Goal: Task Accomplishment & Management: Use online tool/utility

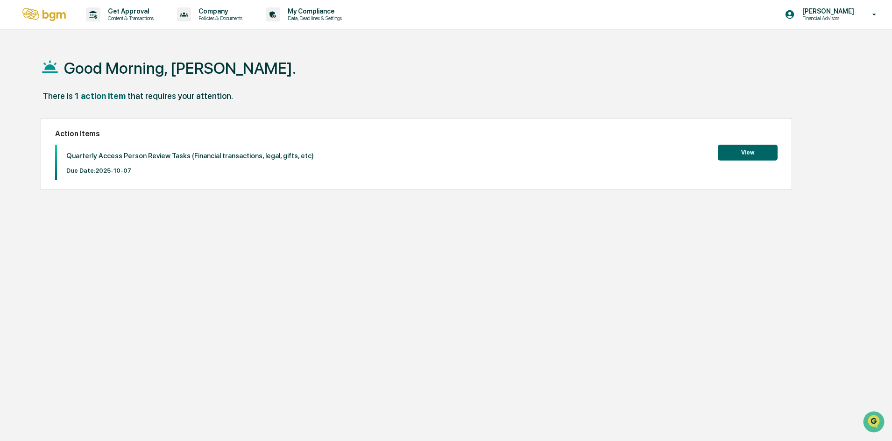
click at [736, 158] on button "View" at bounding box center [748, 153] width 60 height 16
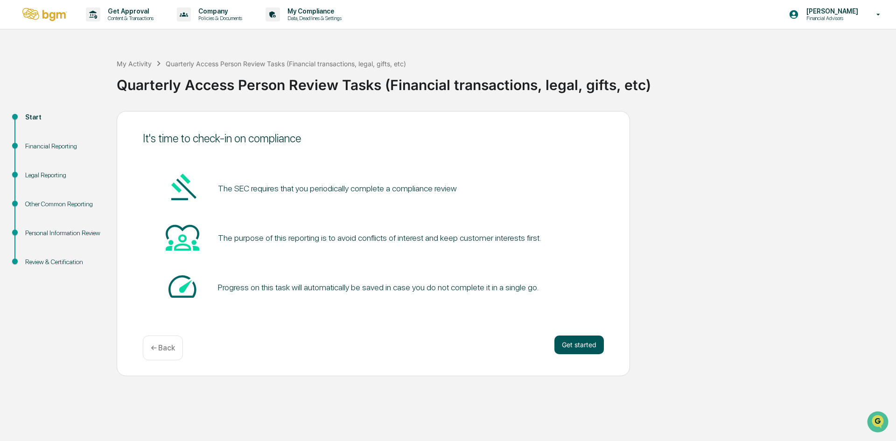
click at [579, 345] on button "Get started" at bounding box center [579, 345] width 49 height 19
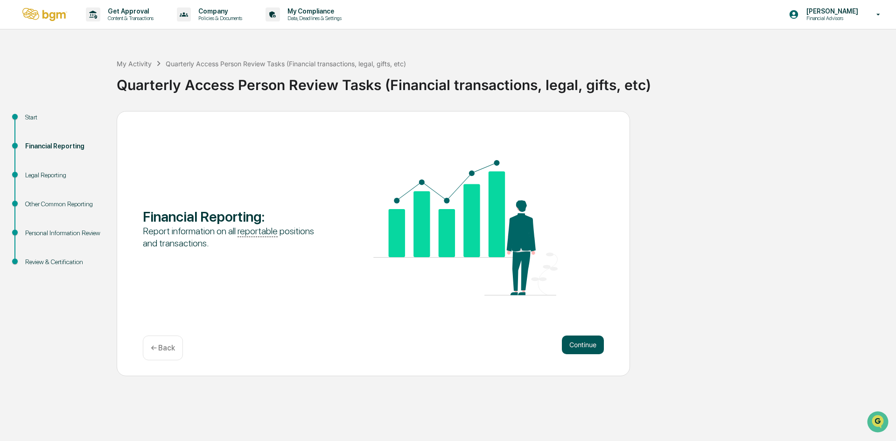
click at [588, 337] on button "Continue" at bounding box center [583, 345] width 42 height 19
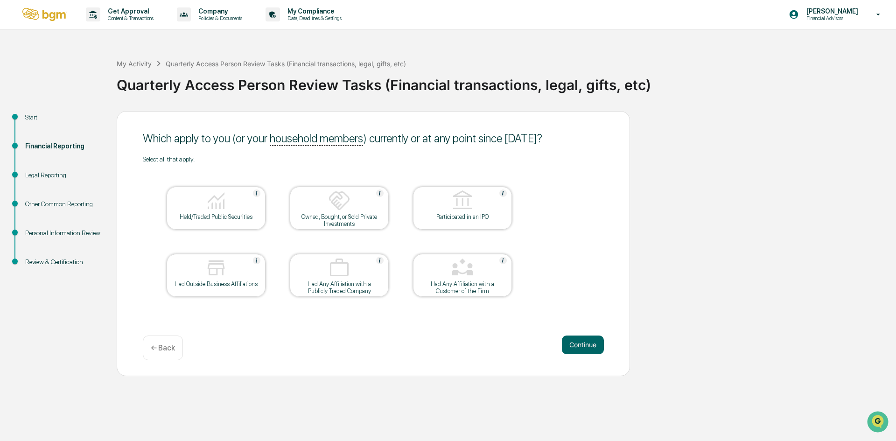
click at [251, 213] on div "Held/Traded Public Securities" at bounding box center [216, 216] width 84 height 7
click at [335, 212] on img at bounding box center [339, 201] width 22 height 22
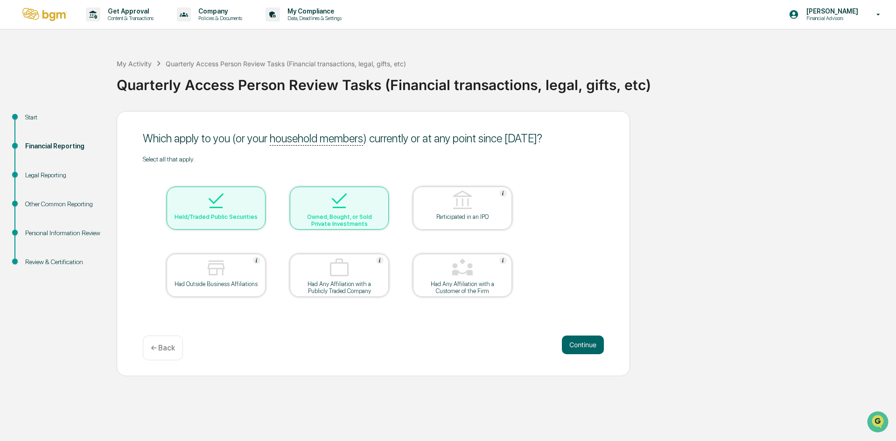
click at [359, 219] on div "Owned, Bought, or Sold Private Investments" at bounding box center [339, 220] width 84 height 14
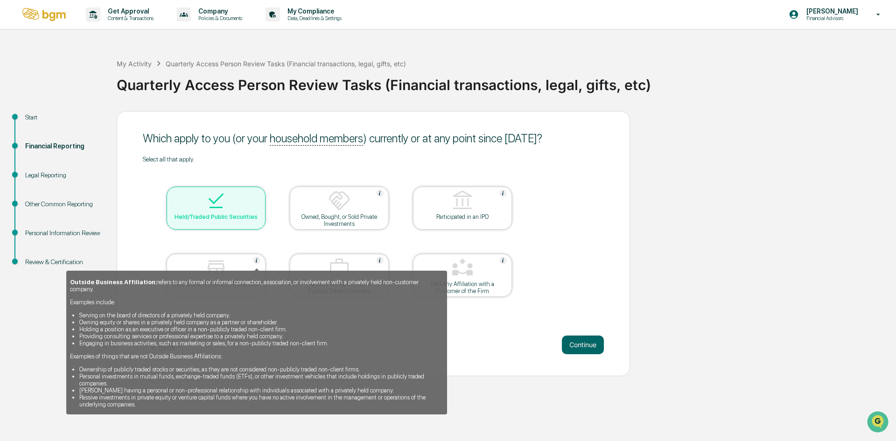
click at [256, 261] on img at bounding box center [256, 260] width 7 height 7
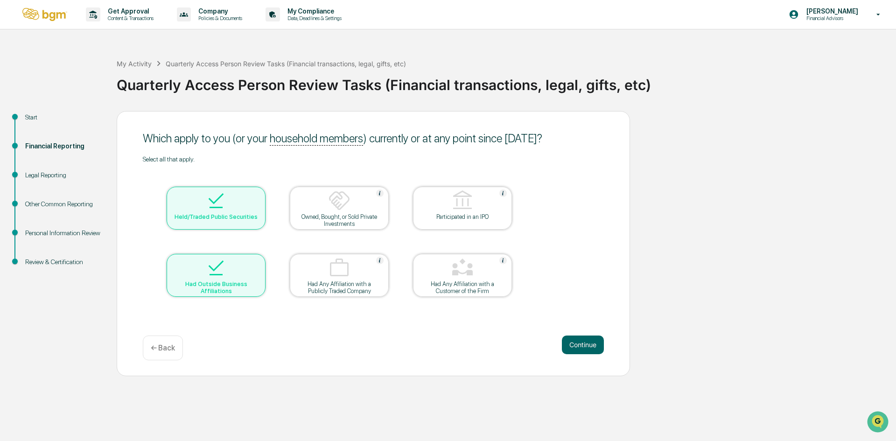
click at [256, 261] on div at bounding box center [215, 269] width 93 height 24
click at [222, 227] on div "Held/Traded Public Securities" at bounding box center [216, 208] width 99 height 43
